Goal: Find specific page/section: Find specific page/section

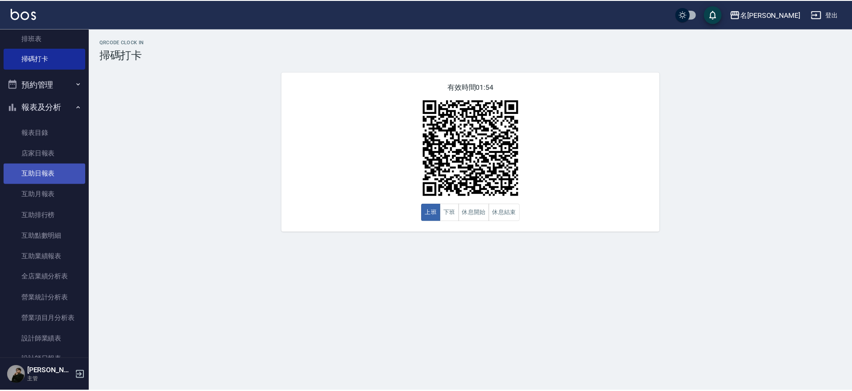
scroll to position [156, 0]
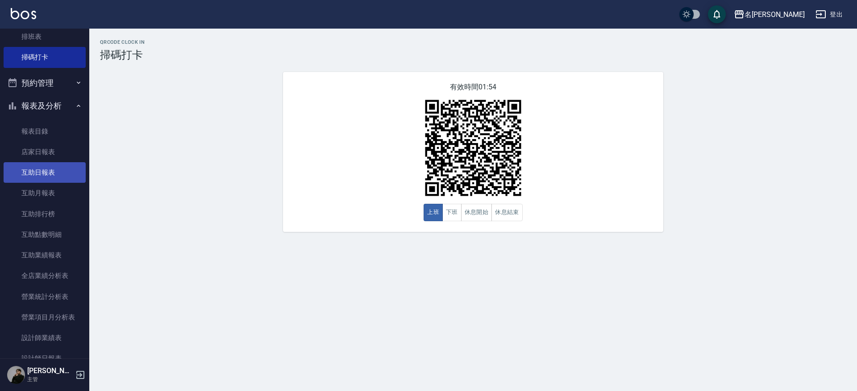
click at [43, 168] on link "互助日報表" at bounding box center [45, 172] width 82 height 21
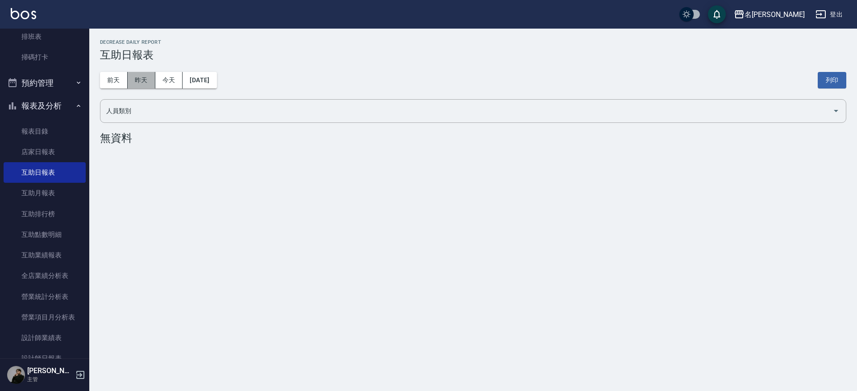
click at [141, 85] on button "昨天" at bounding box center [142, 80] width 28 height 17
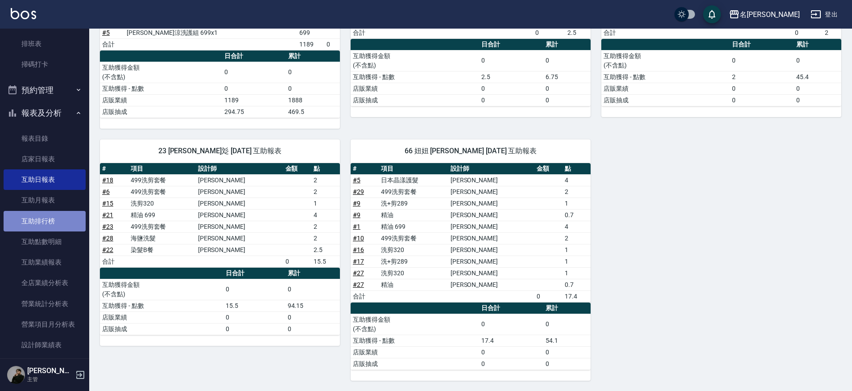
click at [56, 226] on link "互助排行榜" at bounding box center [45, 221] width 82 height 21
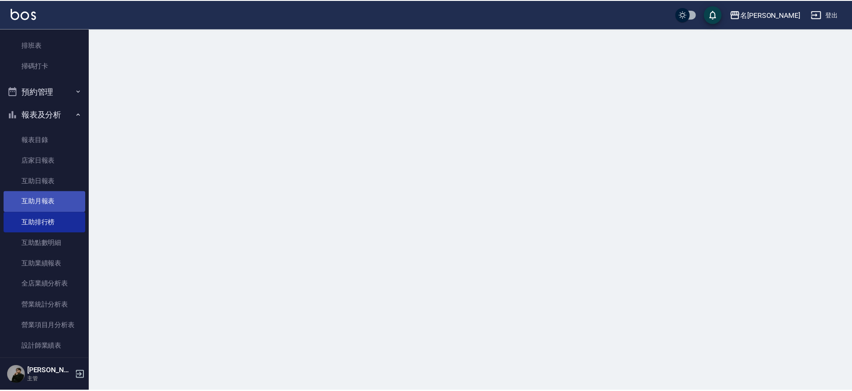
scroll to position [147, 0]
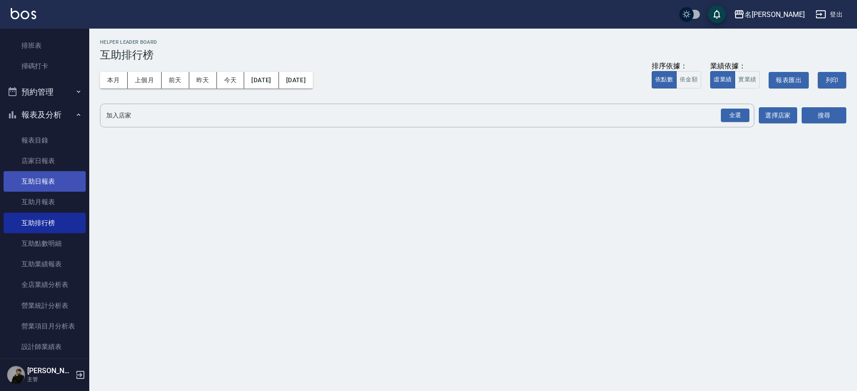
click at [60, 173] on link "互助日報表" at bounding box center [45, 181] width 82 height 21
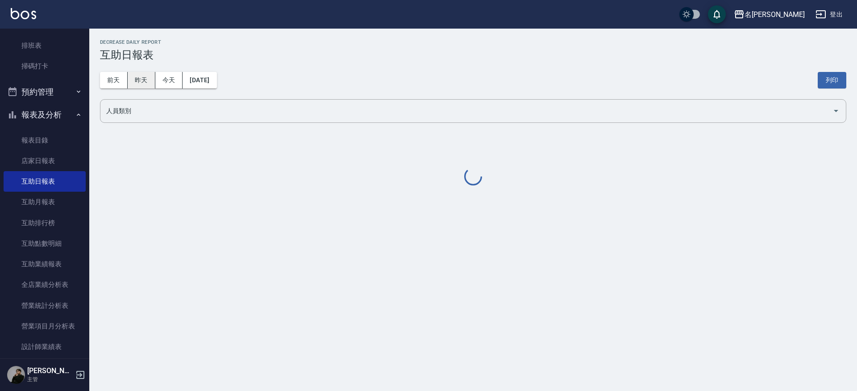
click at [137, 78] on button "昨天" at bounding box center [142, 80] width 28 height 17
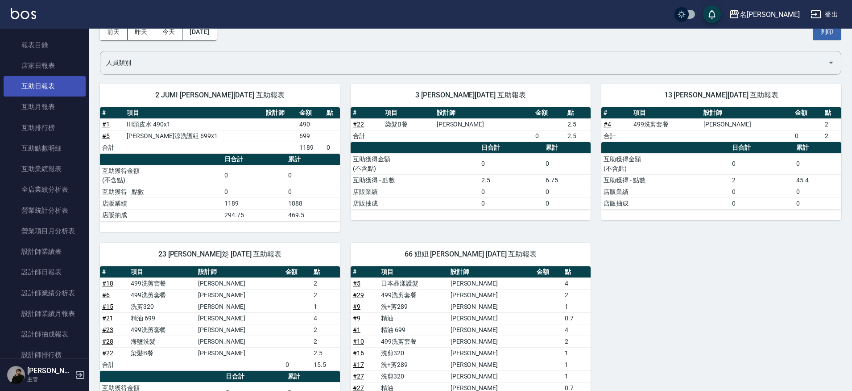
scroll to position [248, 0]
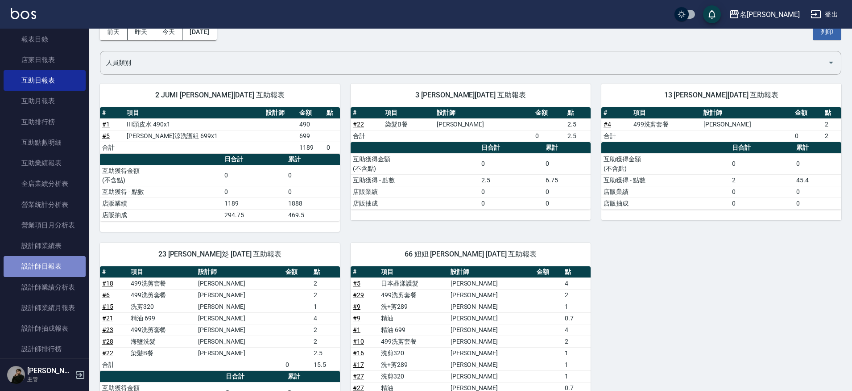
click at [55, 259] on link "設計師日報表" at bounding box center [45, 266] width 82 height 21
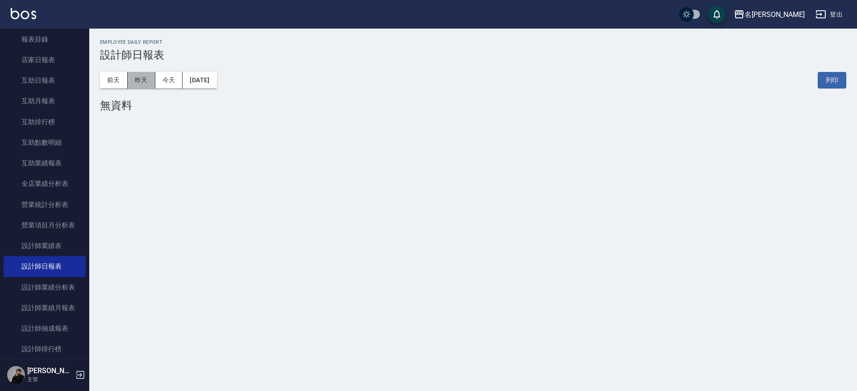
click at [141, 80] on button "昨天" at bounding box center [142, 80] width 28 height 17
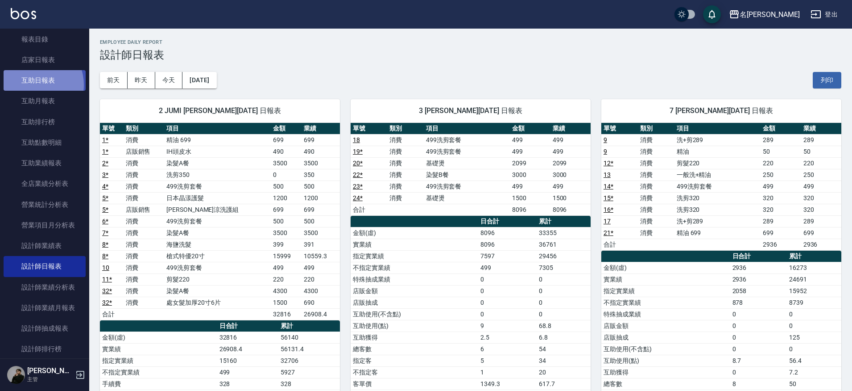
click at [33, 83] on link "互助日報表" at bounding box center [45, 80] width 82 height 21
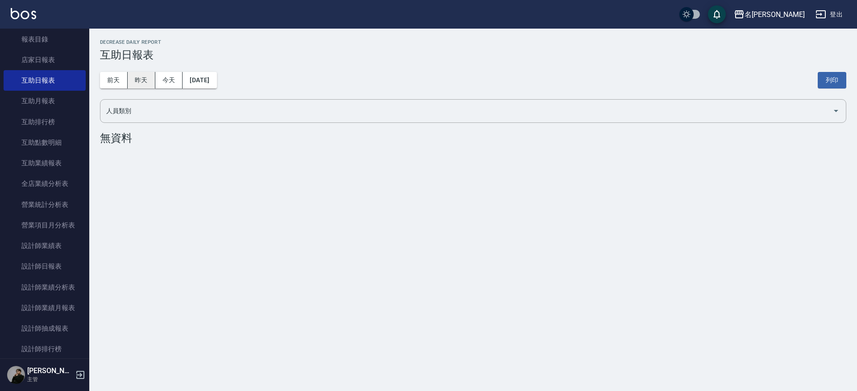
click at [142, 82] on button "昨天" at bounding box center [142, 80] width 28 height 17
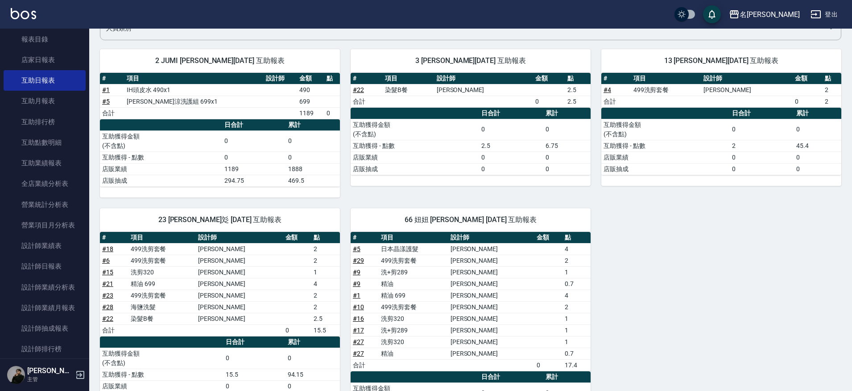
scroll to position [94, 0]
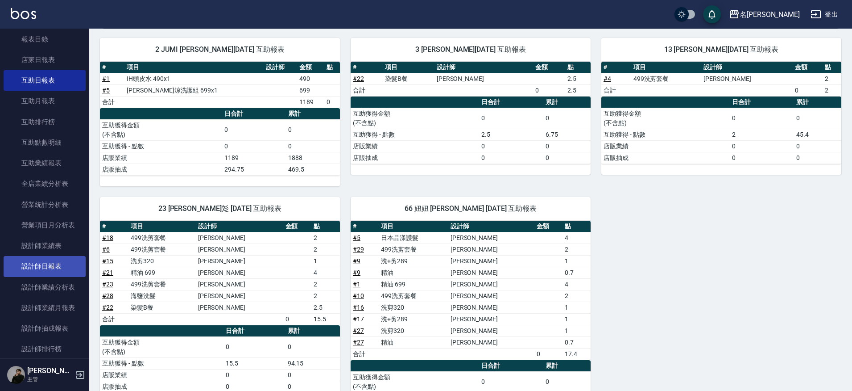
click at [50, 262] on link "設計師日報表" at bounding box center [45, 266] width 82 height 21
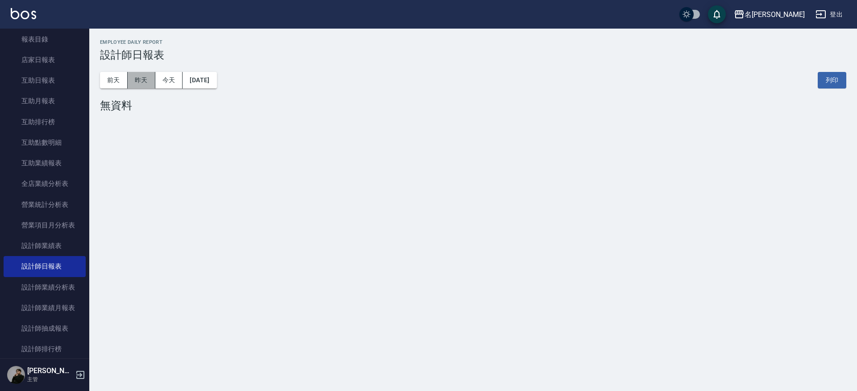
click at [134, 83] on button "昨天" at bounding box center [142, 80] width 28 height 17
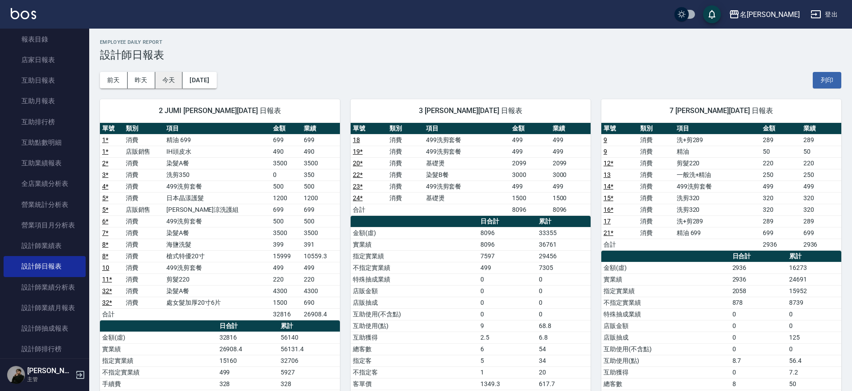
click at [177, 77] on button "今天" at bounding box center [169, 80] width 28 height 17
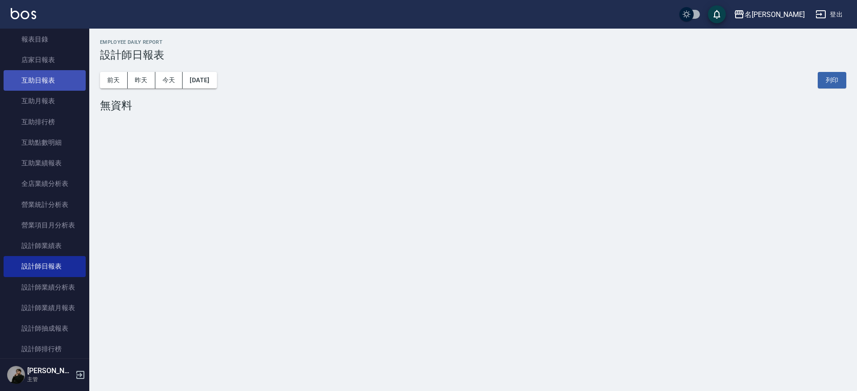
scroll to position [215, 0]
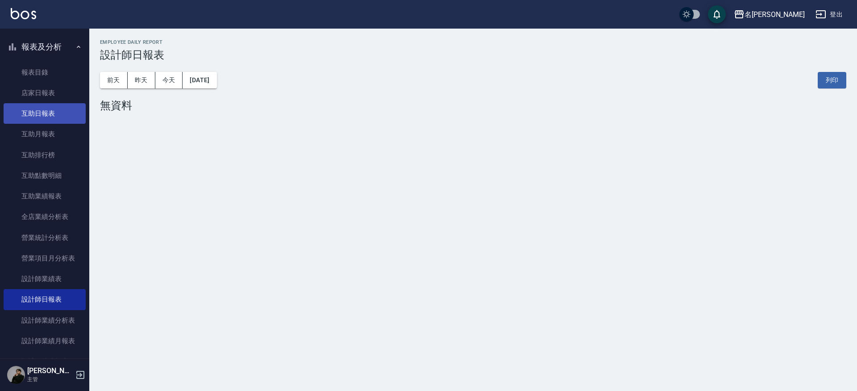
click at [57, 108] on link "互助日報表" at bounding box center [45, 113] width 82 height 21
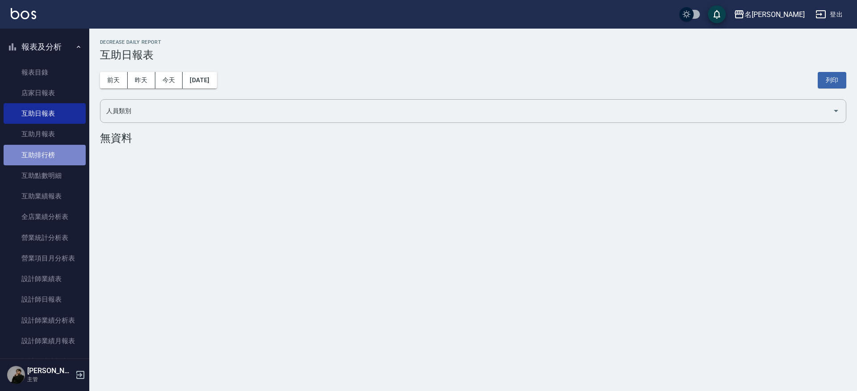
click at [62, 149] on link "互助排行榜" at bounding box center [45, 155] width 82 height 21
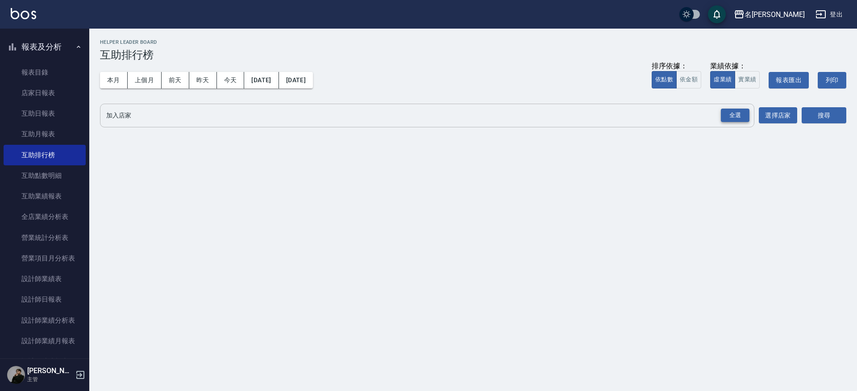
click at [744, 116] on div "全選" at bounding box center [735, 115] width 29 height 14
click at [832, 114] on button "搜尋" at bounding box center [824, 116] width 45 height 17
